Goal: Task Accomplishment & Management: Use online tool/utility

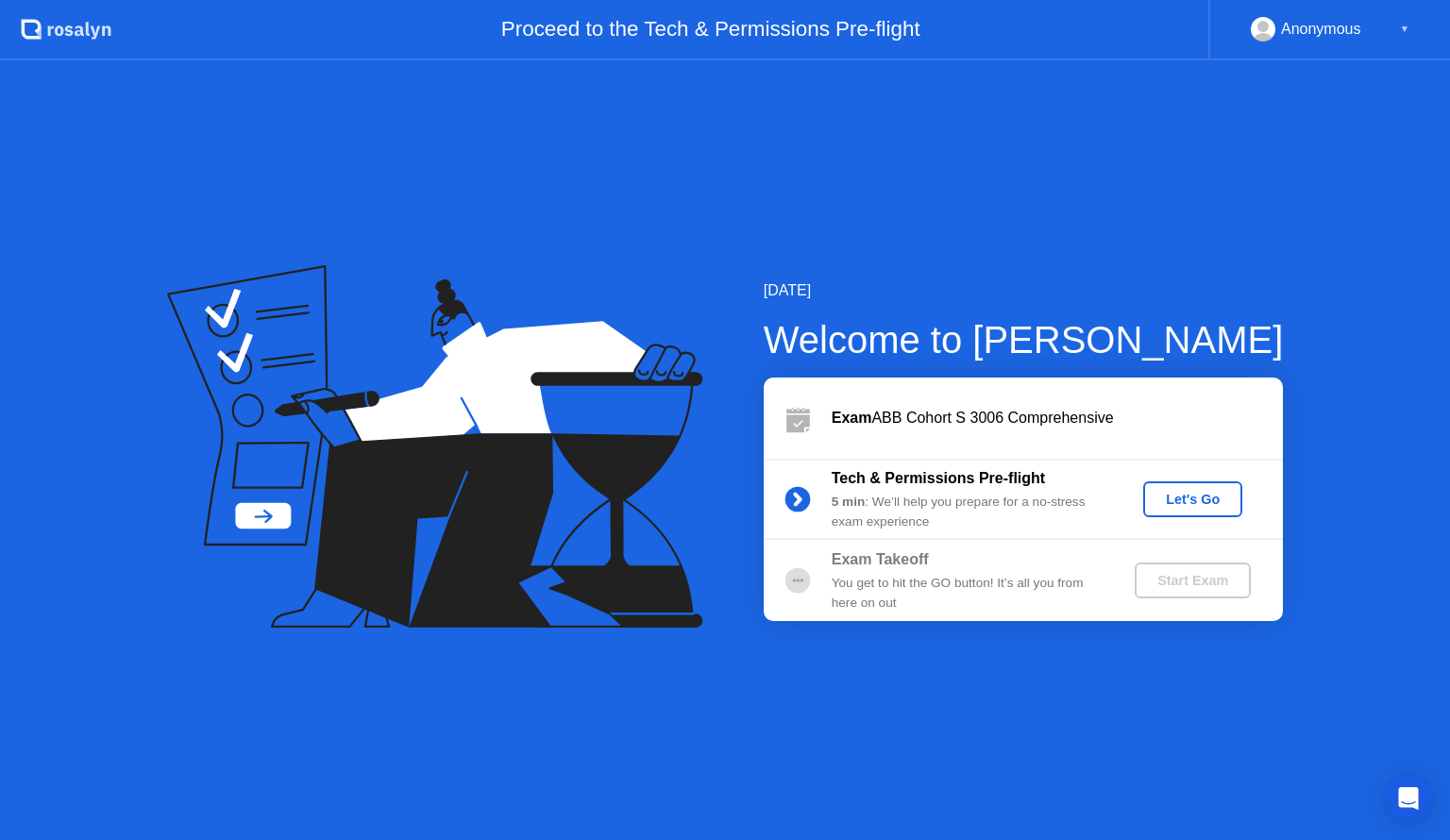
click at [1207, 487] on button "Let's Go" at bounding box center [1193, 499] width 100 height 36
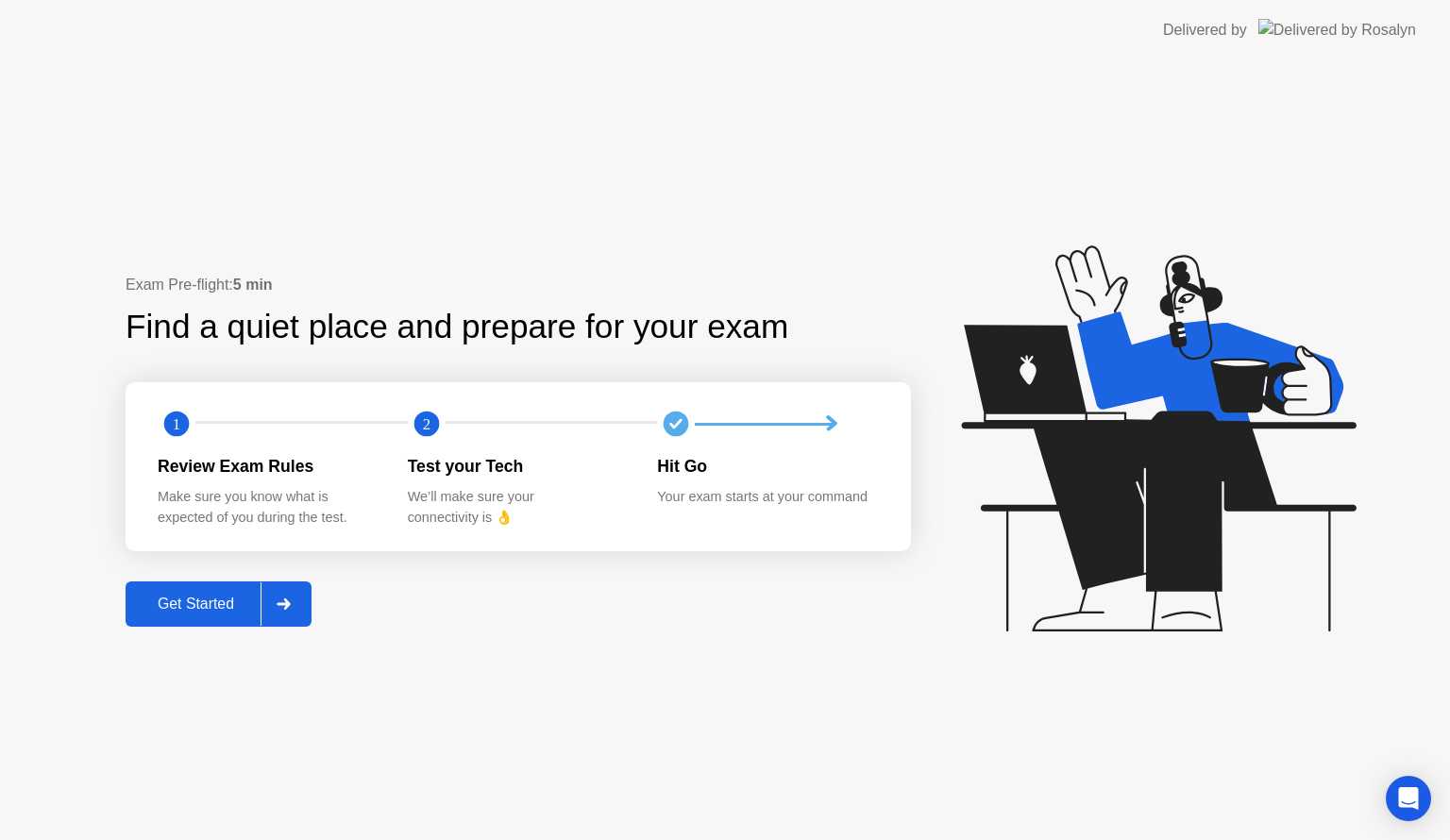
click at [188, 579] on div "Exam Pre-flight: 5 min Find a quiet place and prepare for your exam 1 2 Review …" at bounding box center [518, 450] width 785 height 352
click at [207, 595] on div "Get Started" at bounding box center [195, 603] width 130 height 17
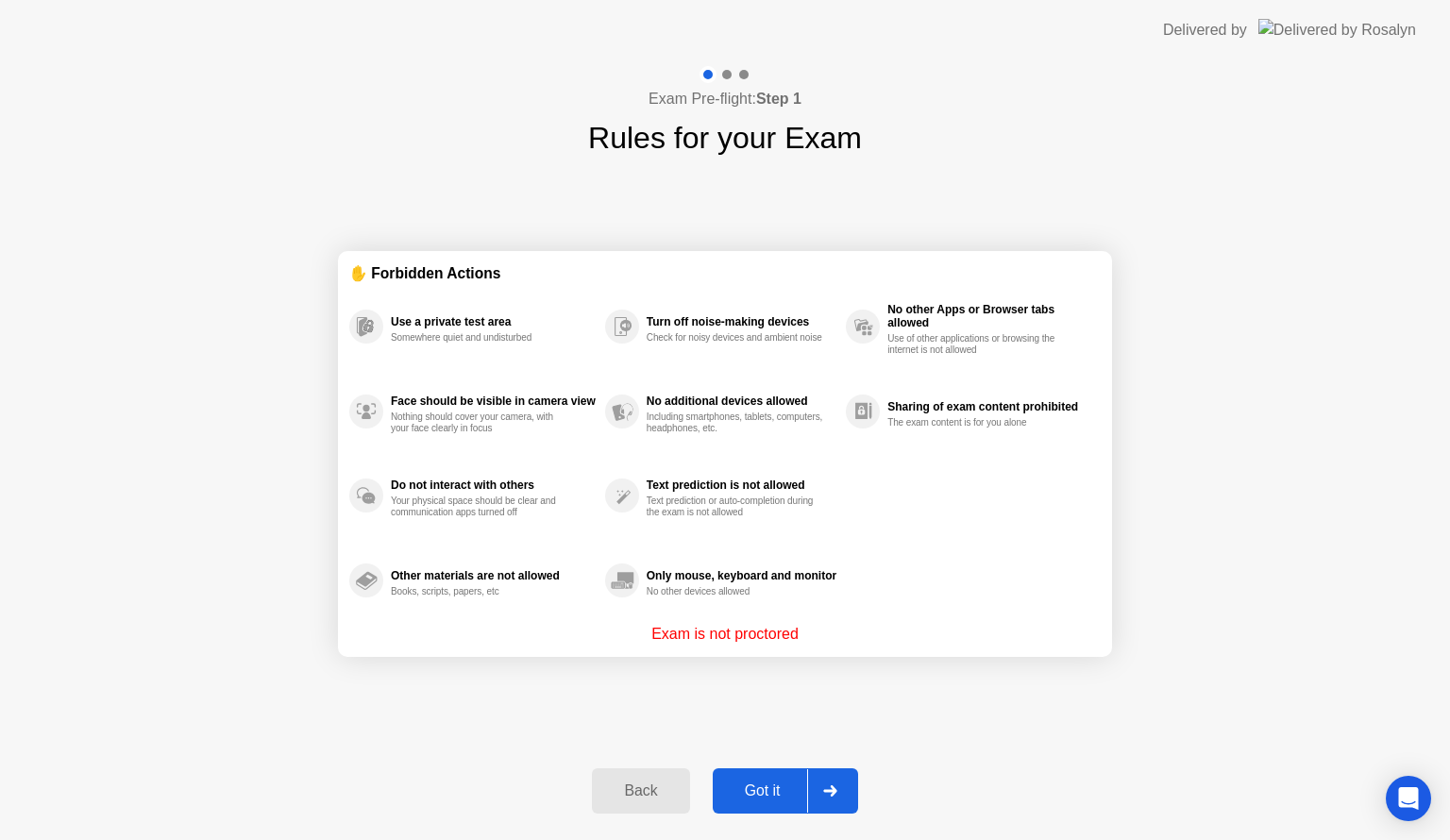
click at [749, 760] on div "Back Got it" at bounding box center [724, 790] width 288 height 87
click at [865, 809] on div "Back Got it" at bounding box center [724, 790] width 288 height 87
click at [827, 785] on icon at bounding box center [830, 791] width 15 height 12
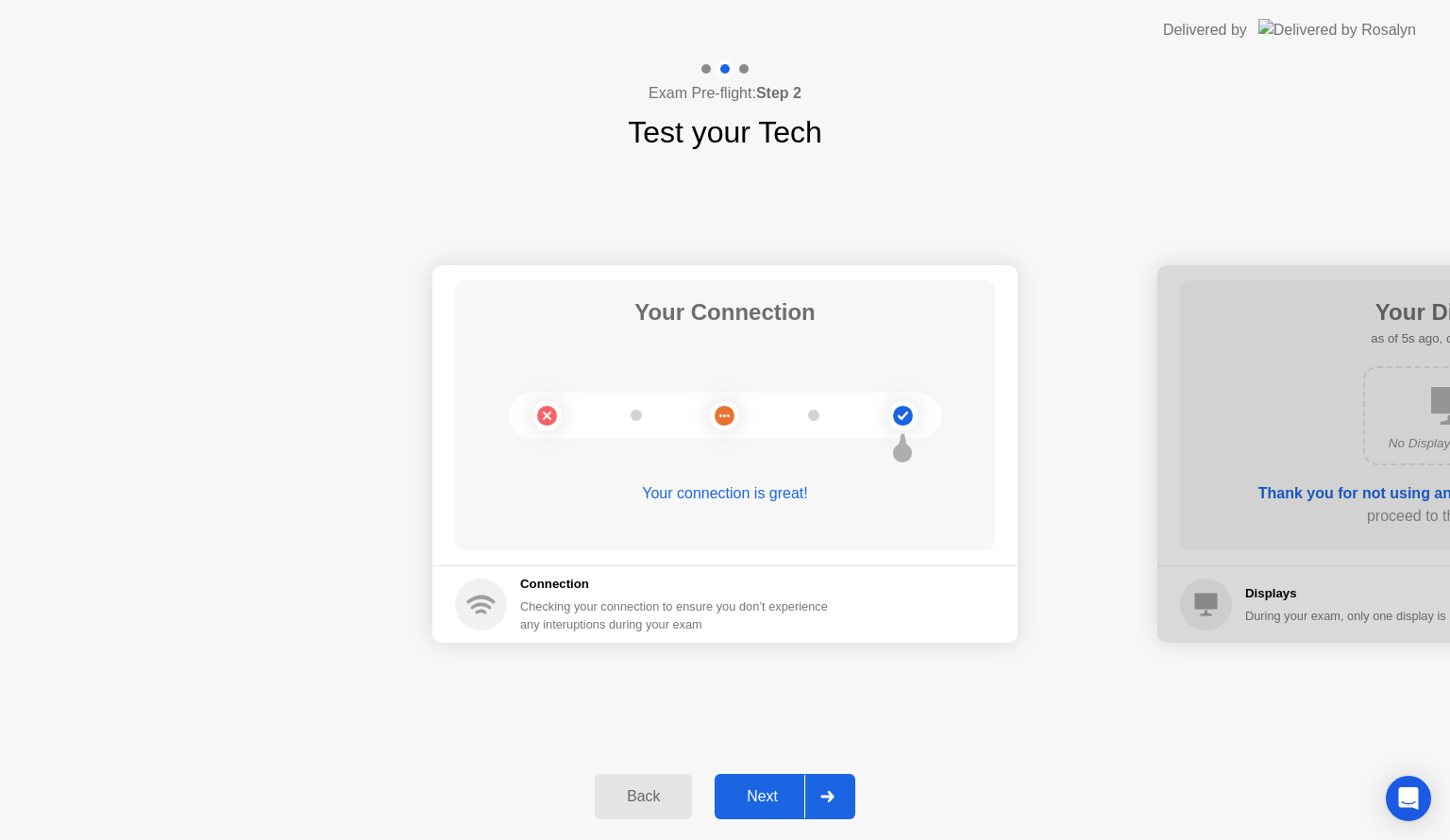
click at [764, 811] on button "Next" at bounding box center [785, 796] width 141 height 45
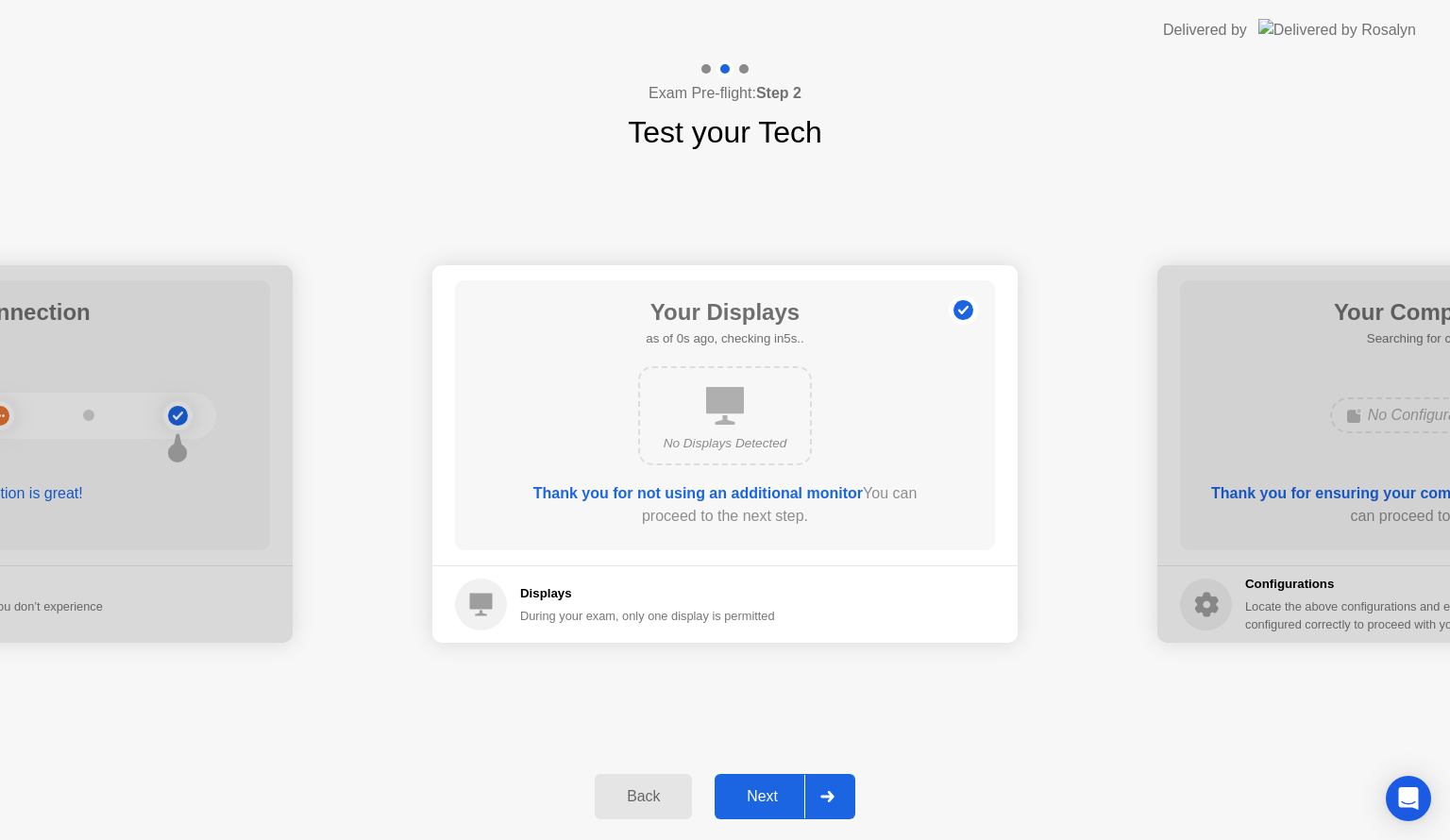
click at [767, 811] on button "Next" at bounding box center [785, 796] width 141 height 45
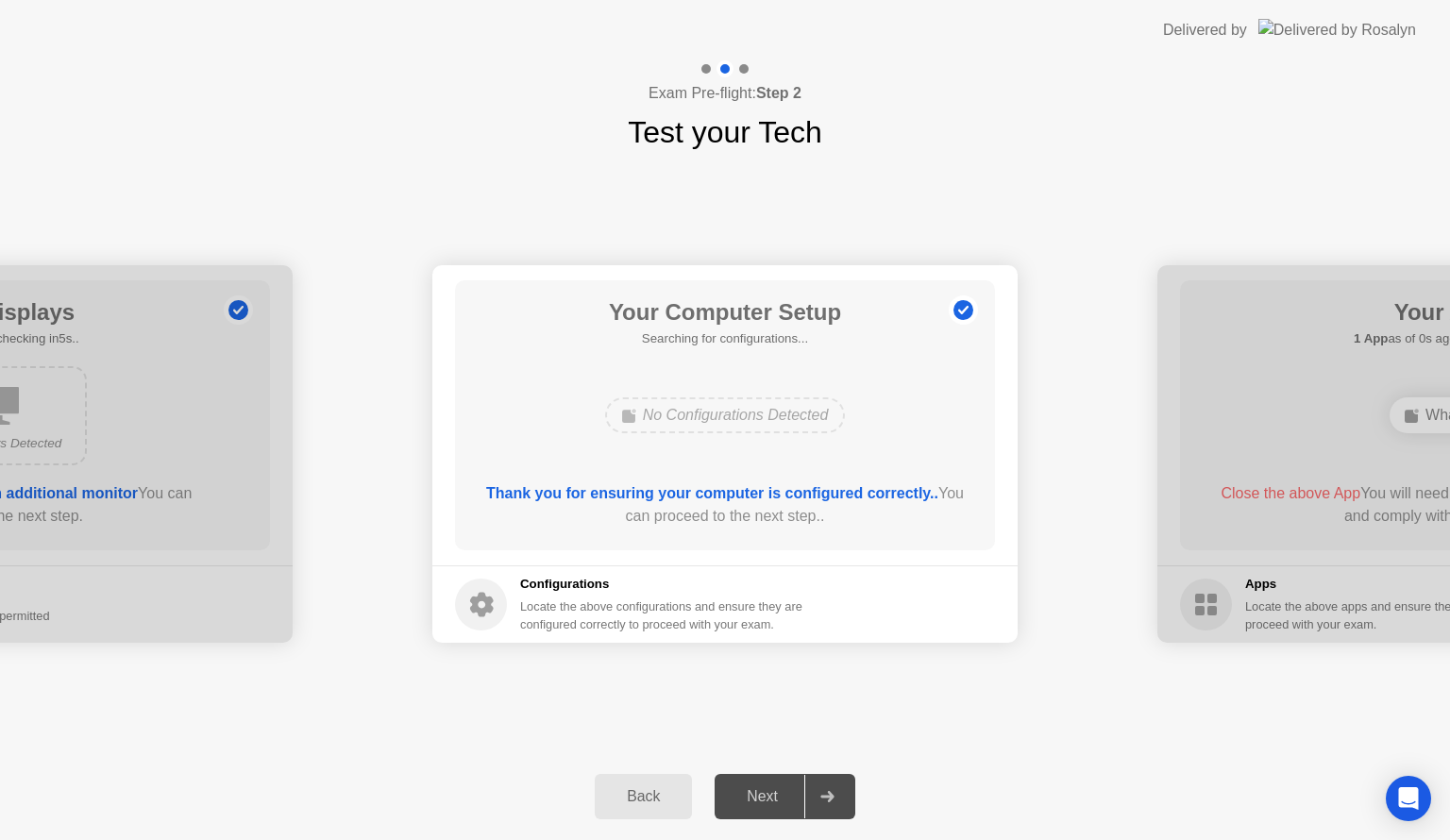
click at [796, 792] on div "Next" at bounding box center [762, 796] width 84 height 17
click at [758, 795] on div "Next" at bounding box center [762, 796] width 84 height 17
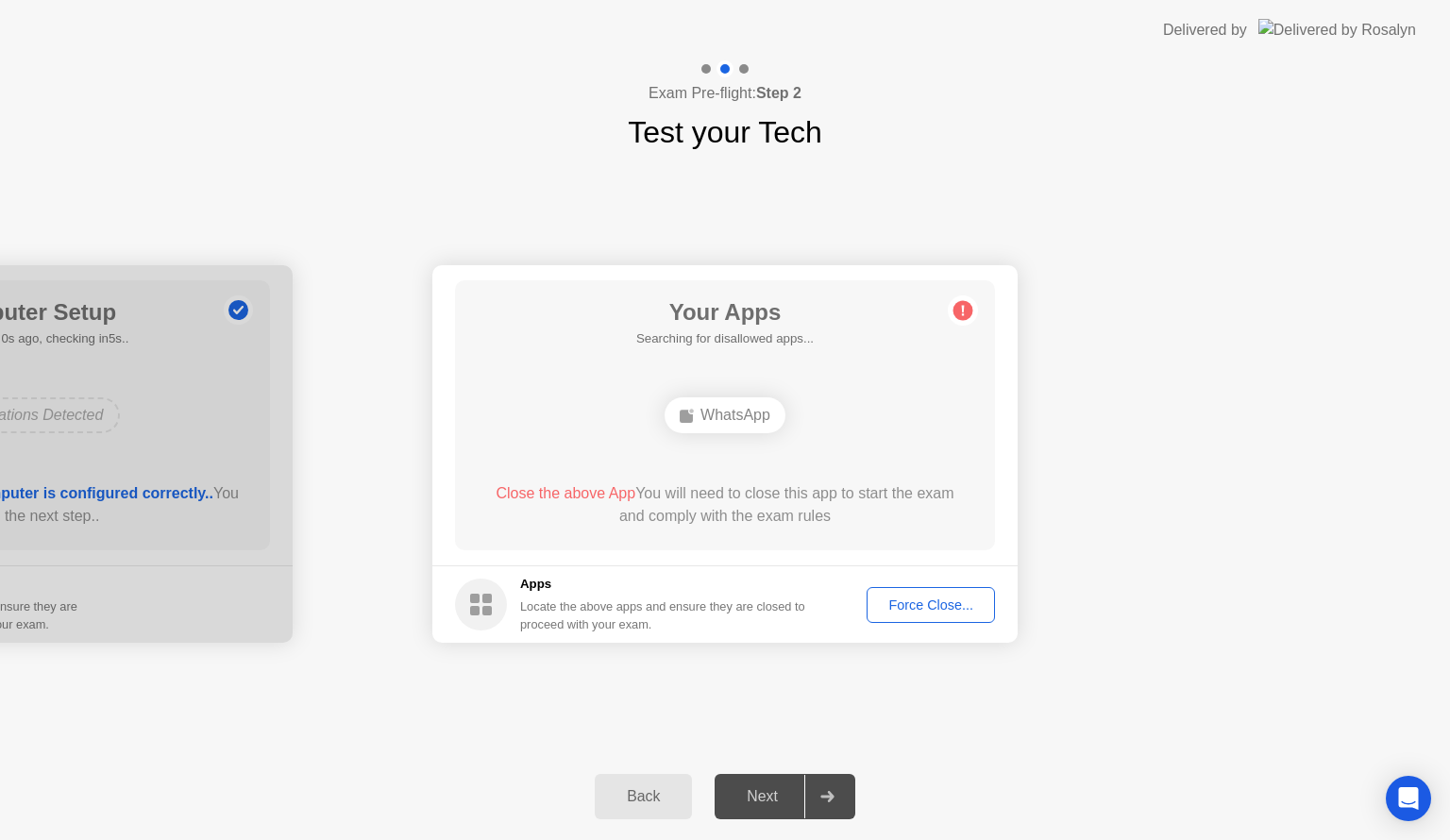
click at [925, 598] on div "Force Close..." at bounding box center [931, 604] width 115 height 15
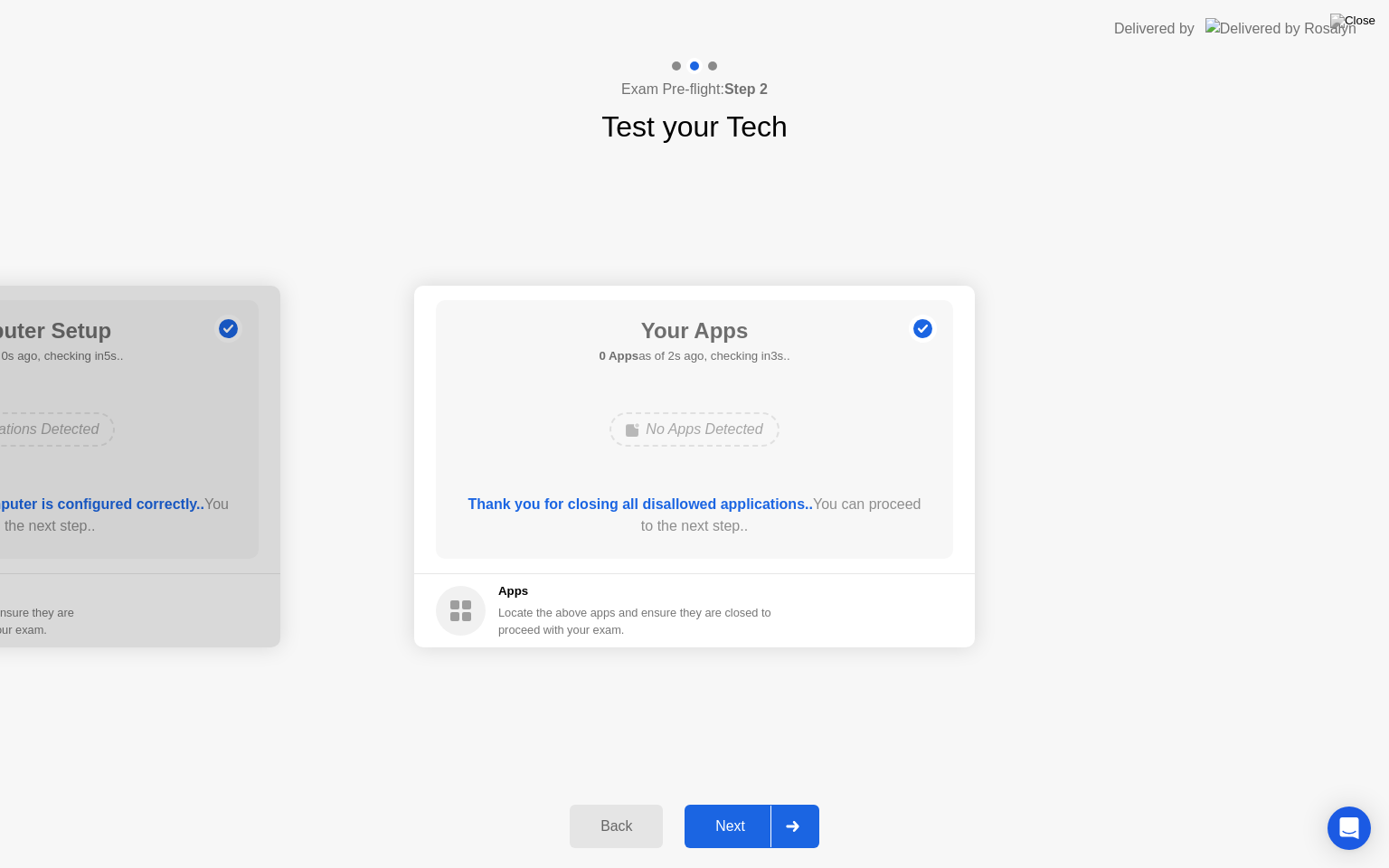
click at [755, 804] on div "Next" at bounding box center [730, 826] width 80 height 16
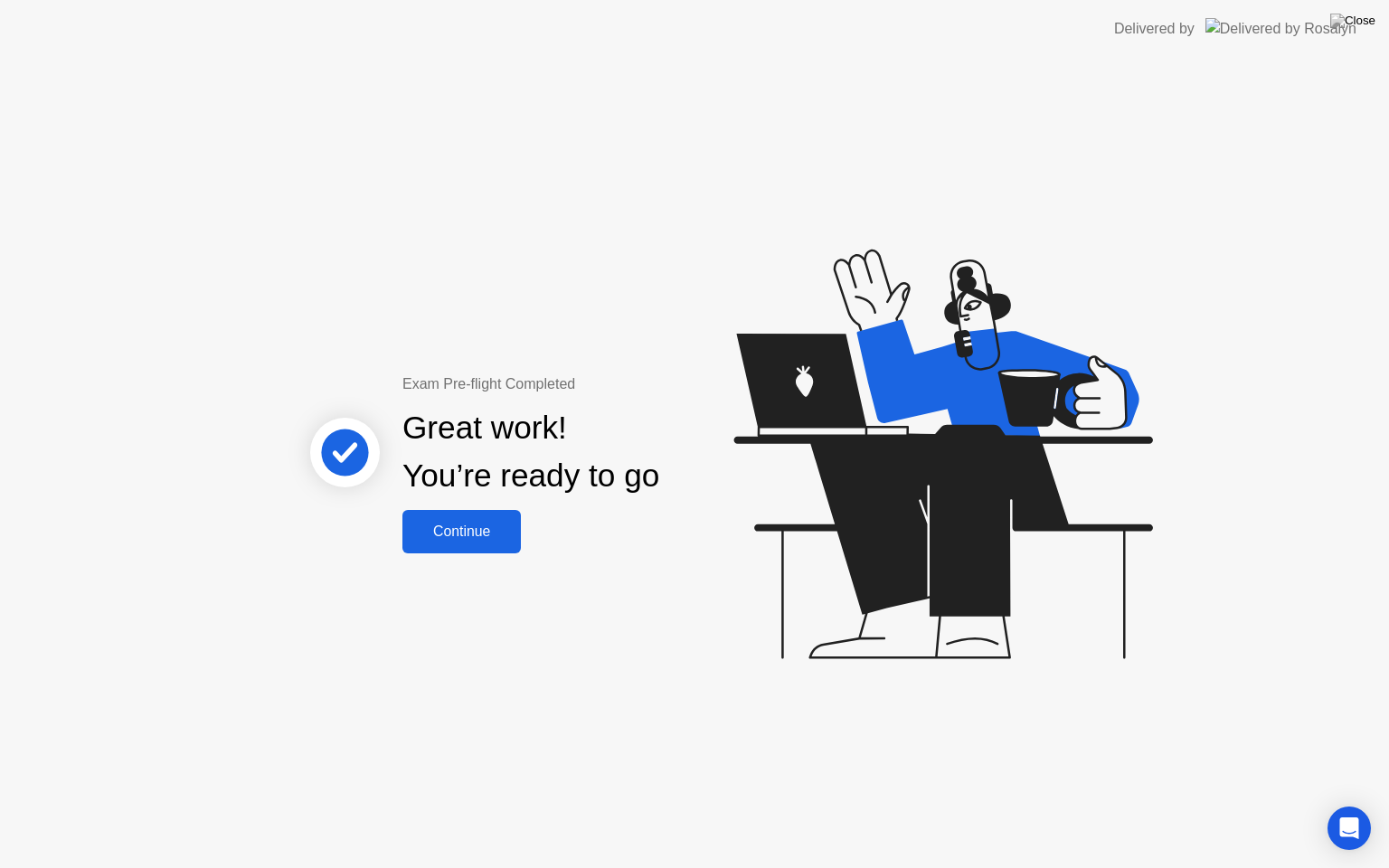
click at [488, 546] on button "Continue" at bounding box center [462, 532] width 119 height 43
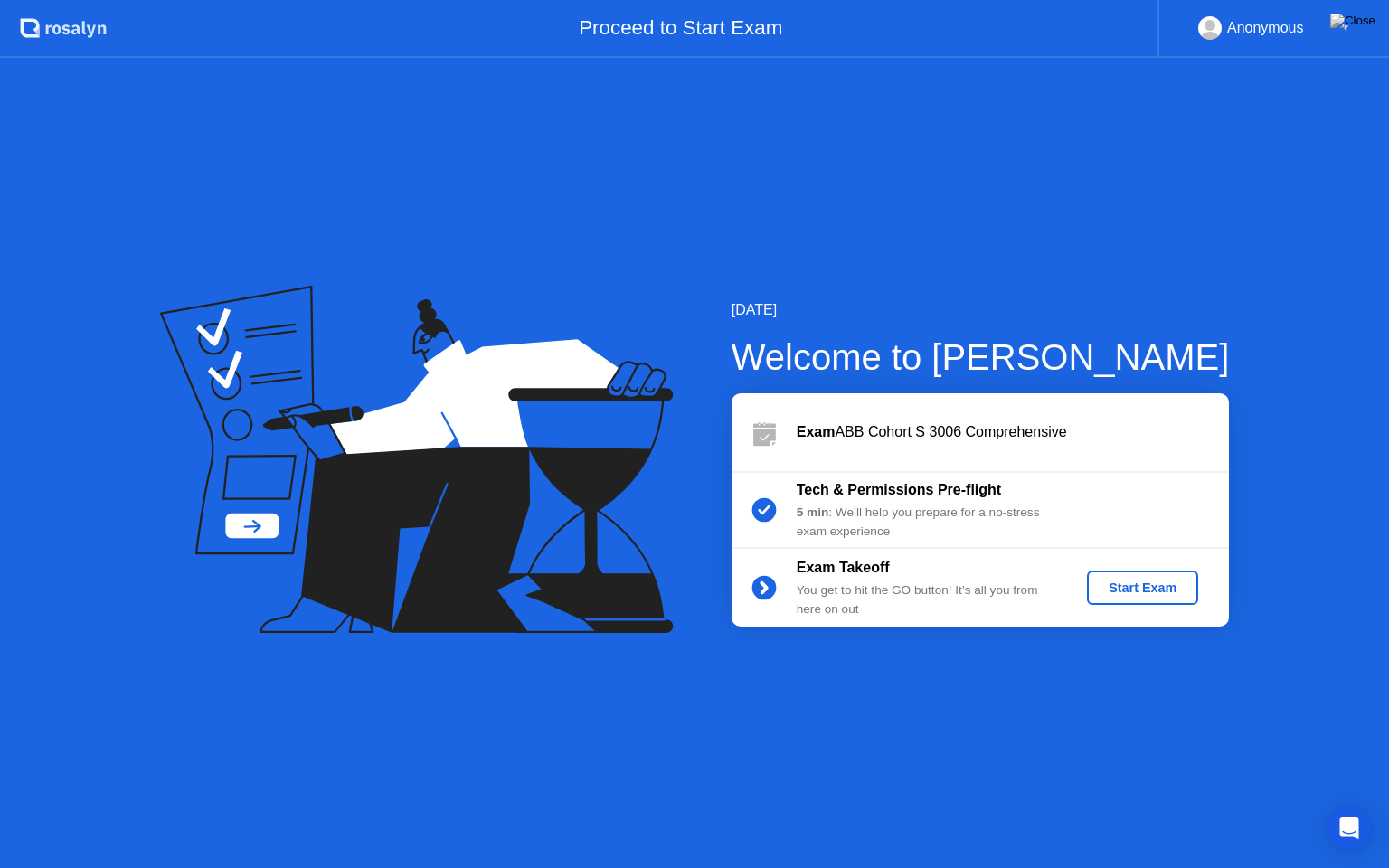
click at [1103, 599] on button "Start Exam" at bounding box center [1142, 587] width 111 height 35
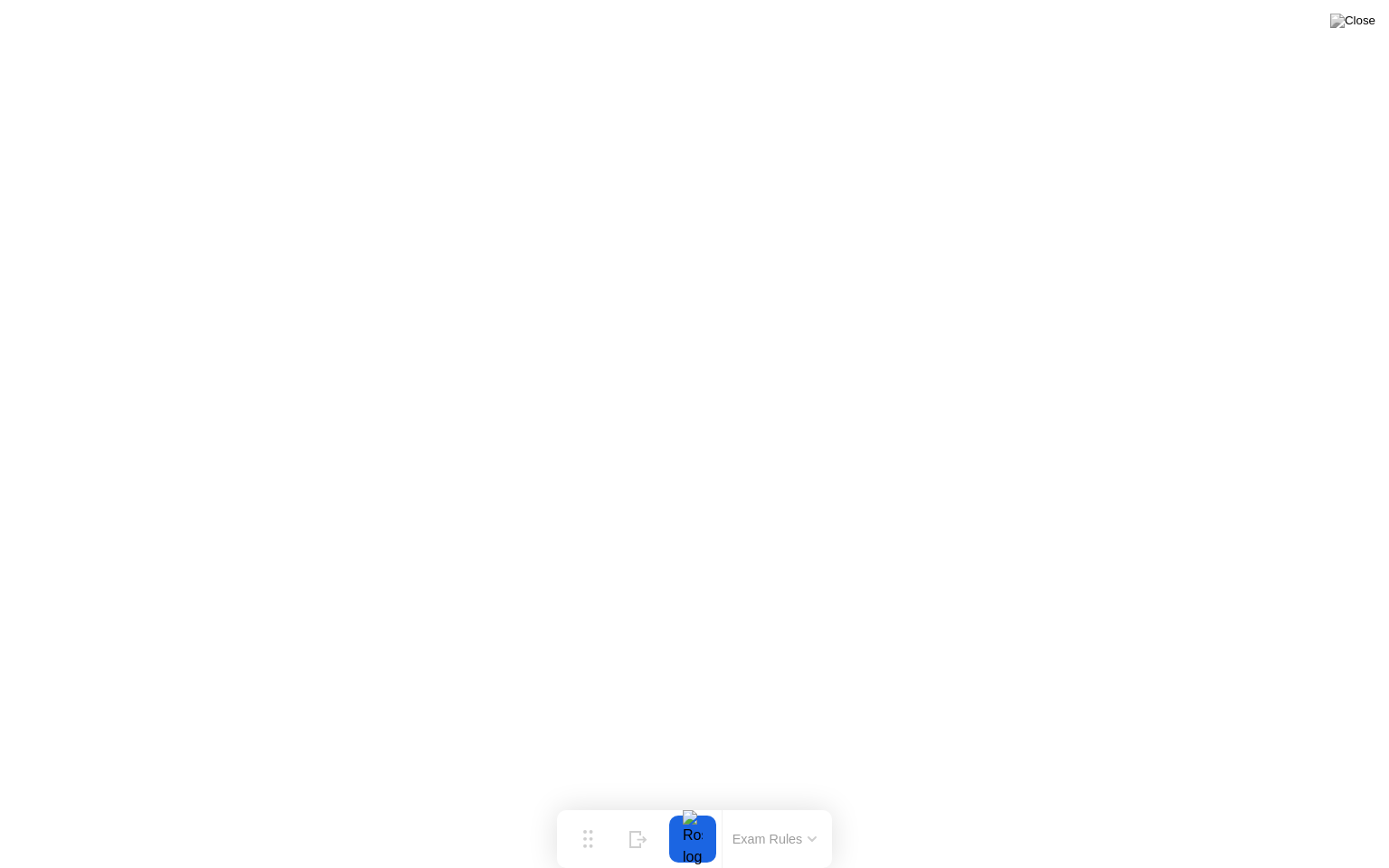
click at [1350, 33] on button at bounding box center [1353, 21] width 54 height 23
click at [1360, 28] on img at bounding box center [1353, 21] width 45 height 14
click at [1358, 28] on img at bounding box center [1353, 21] width 45 height 14
